Goal: Task Accomplishment & Management: Use online tool/utility

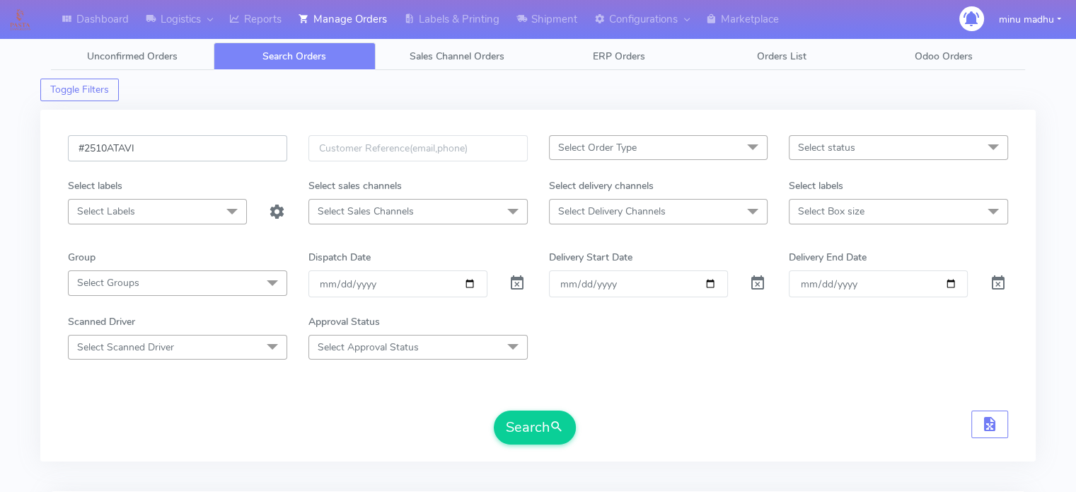
click at [263, 151] on input "#2510ATAVI" at bounding box center [177, 148] width 219 height 26
drag, startPoint x: 263, startPoint y: 151, endPoint x: 40, endPoint y: 157, distance: 223.7
click at [40, 157] on div "Dashboard Logistics London Logistics Reports Manage Orders Labels & Printing Sh…" at bounding box center [538, 391] width 1076 height 732
click at [473, 286] on input "date" at bounding box center [397, 283] width 179 height 26
type input "[DATE]"
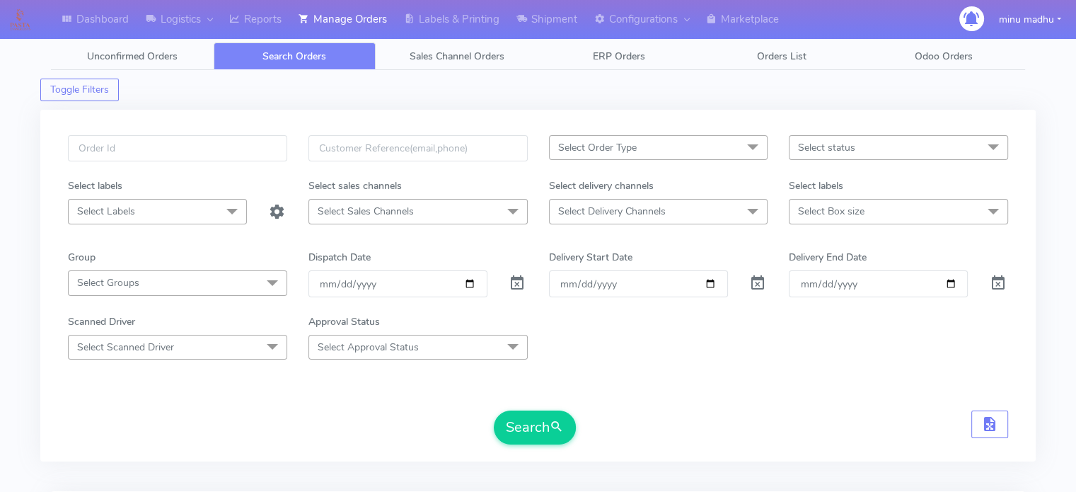
click at [758, 151] on span at bounding box center [753, 148] width 28 height 27
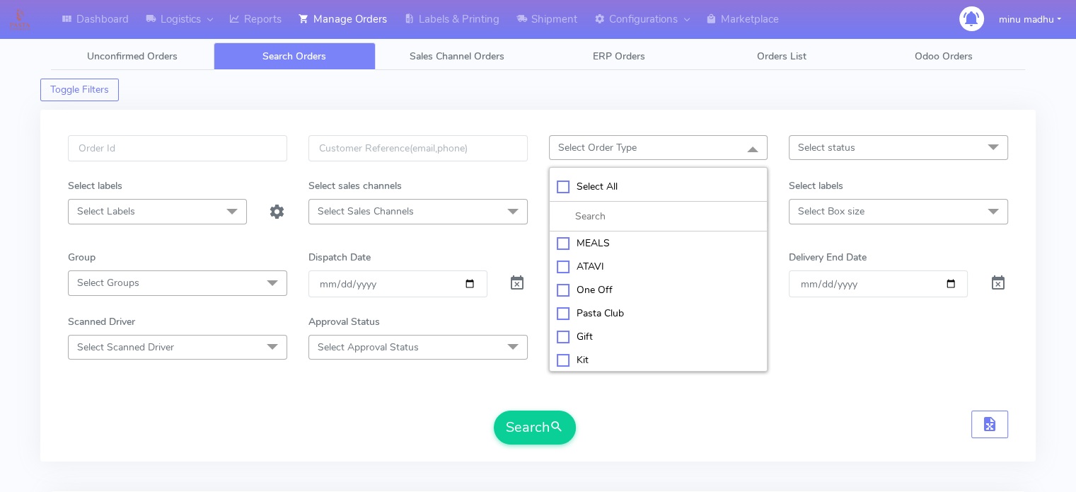
click at [565, 262] on div "ATAVI" at bounding box center [659, 266] width 204 height 15
checkbox input "true"
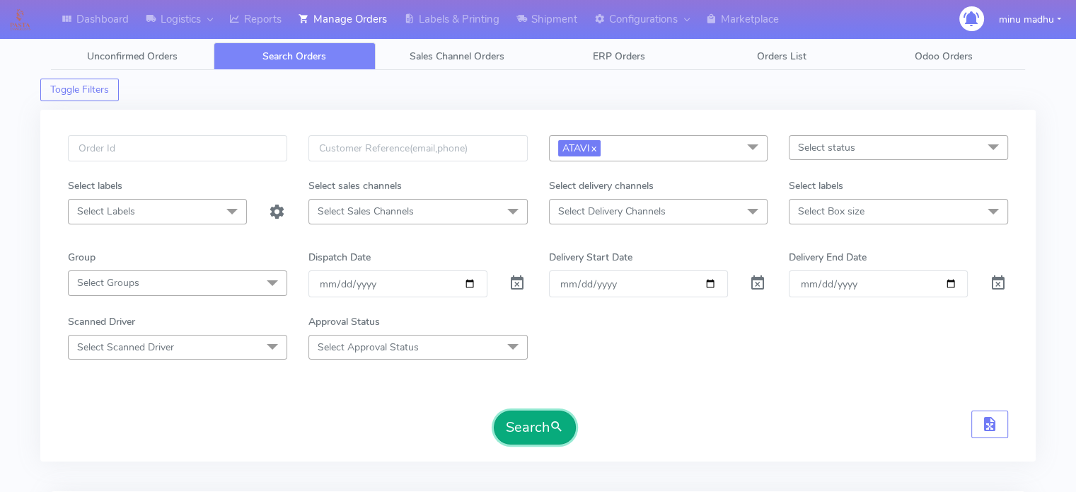
click at [525, 427] on button "Search" at bounding box center [535, 427] width 82 height 34
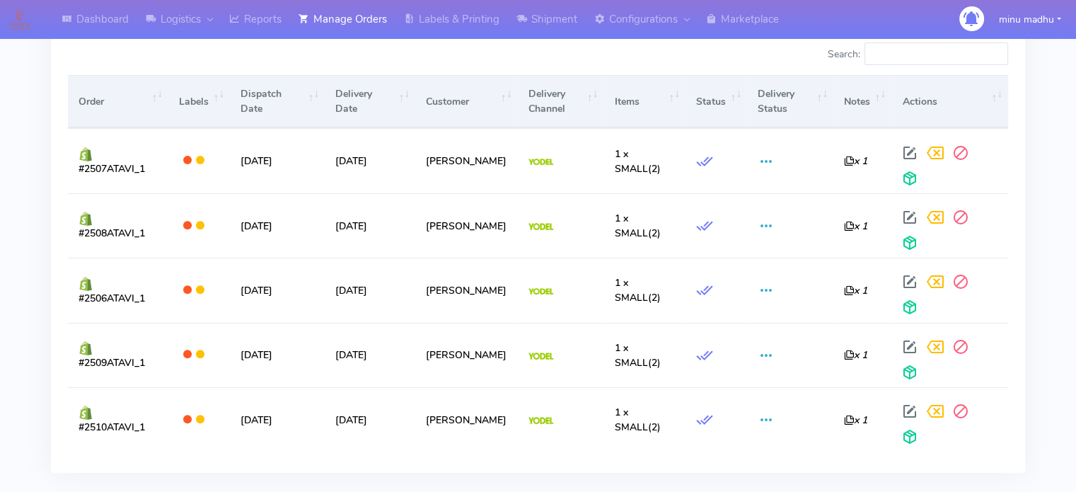
scroll to position [473, 0]
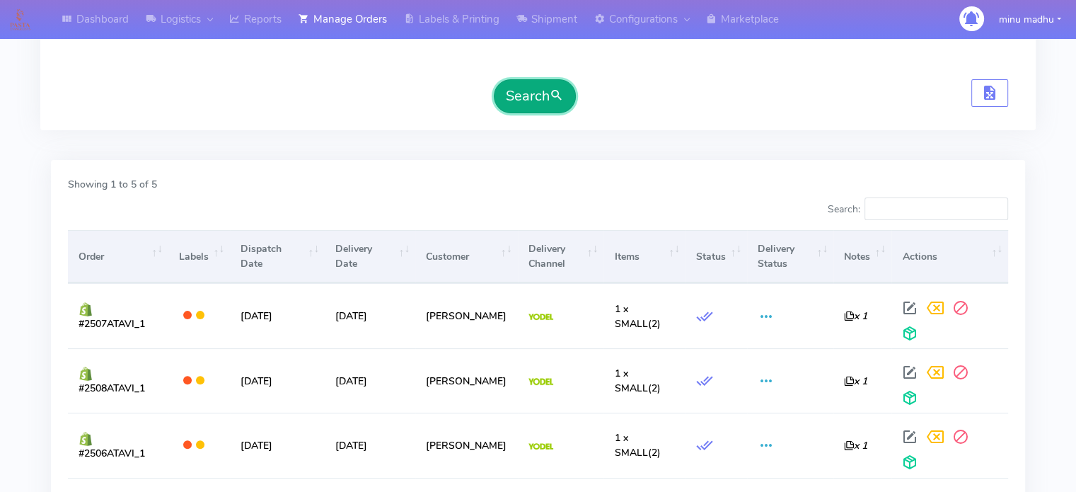
click at [536, 92] on button "Search" at bounding box center [535, 96] width 82 height 34
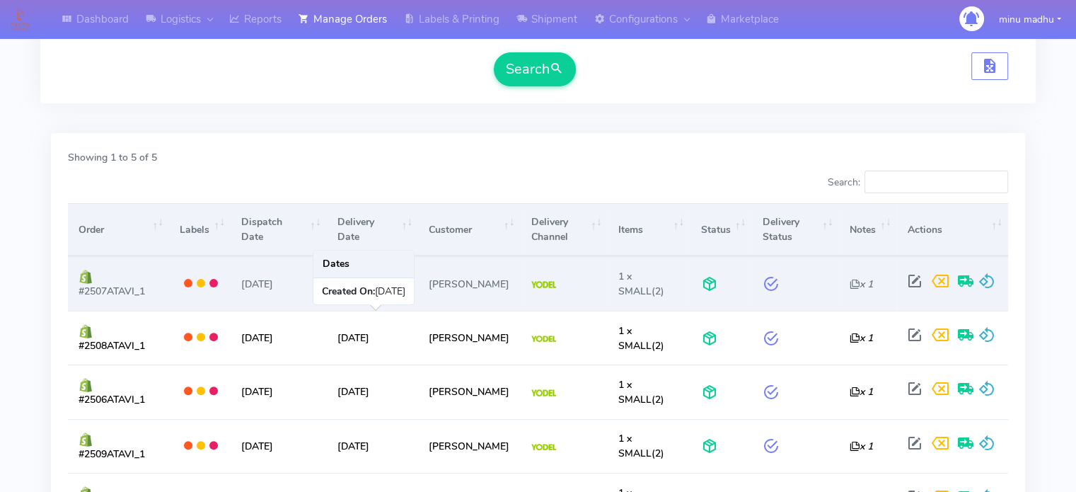
scroll to position [367, 0]
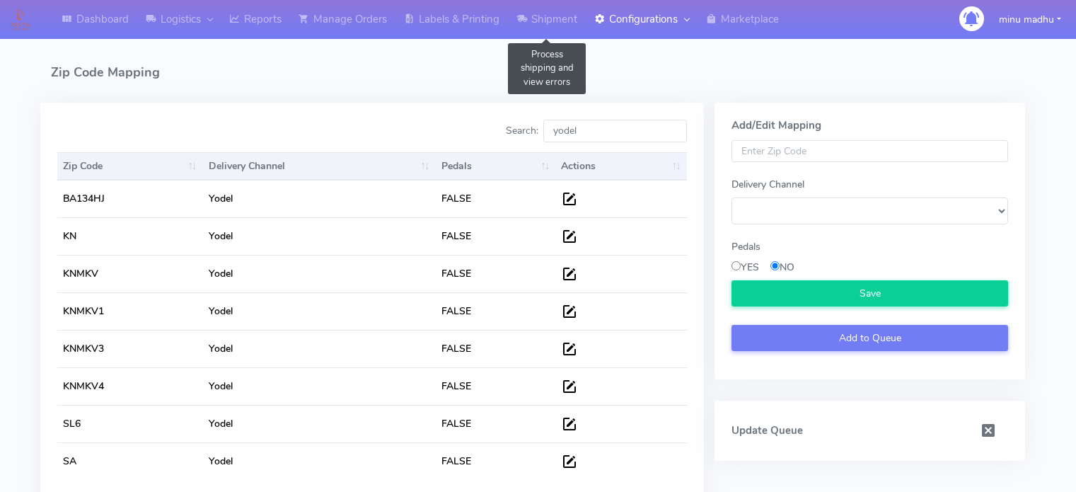
select select
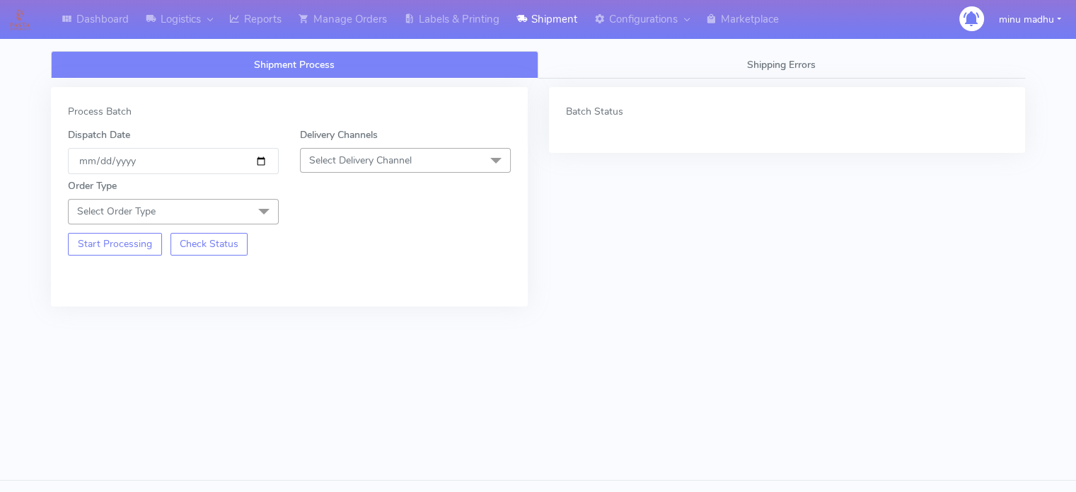
click at [384, 156] on span "Select Delivery Channel" at bounding box center [360, 160] width 103 height 13
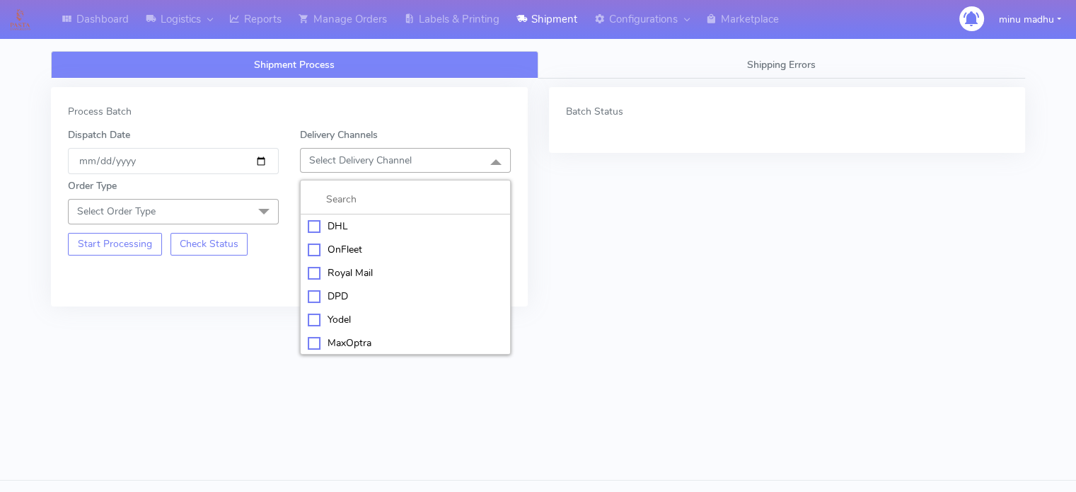
click at [313, 319] on div "Yodel" at bounding box center [405, 319] width 195 height 15
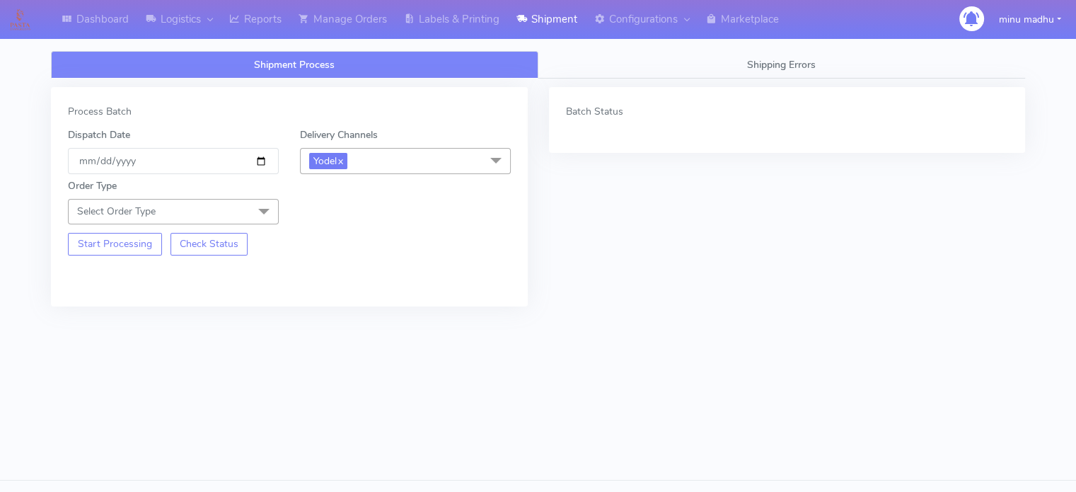
click at [259, 206] on span at bounding box center [264, 212] width 28 height 27
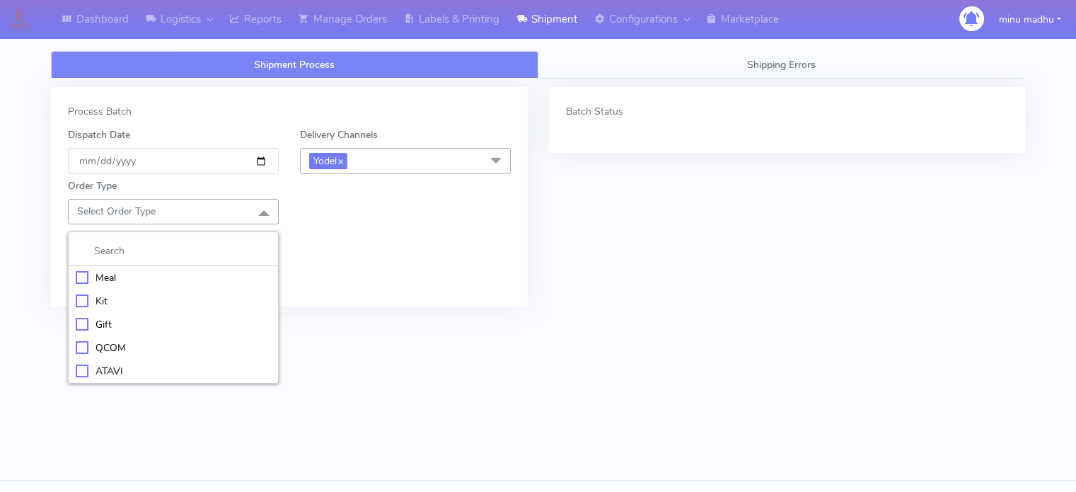
click at [82, 373] on div "ATAVI" at bounding box center [173, 371] width 195 height 15
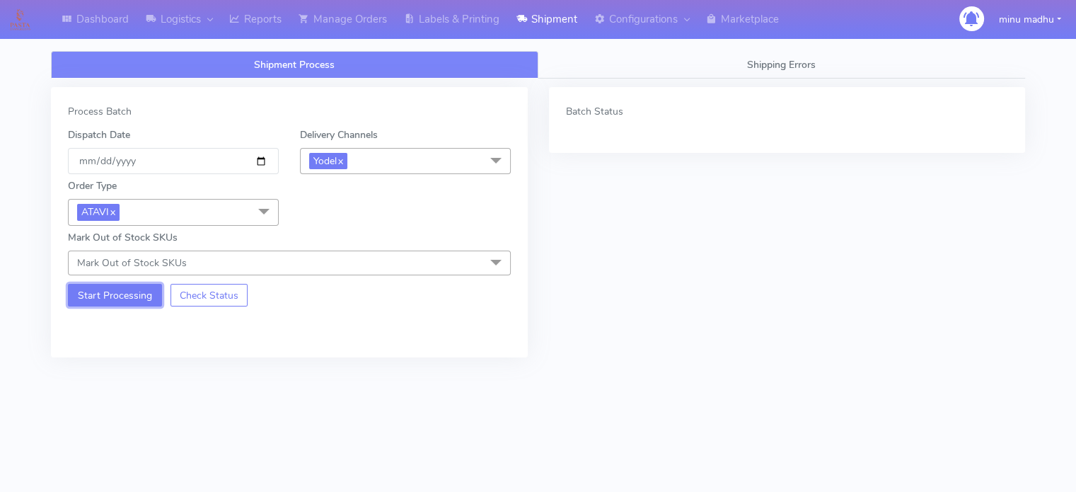
click at [89, 296] on button "Start Processing" at bounding box center [115, 295] width 94 height 23
